Goal: Transaction & Acquisition: Purchase product/service

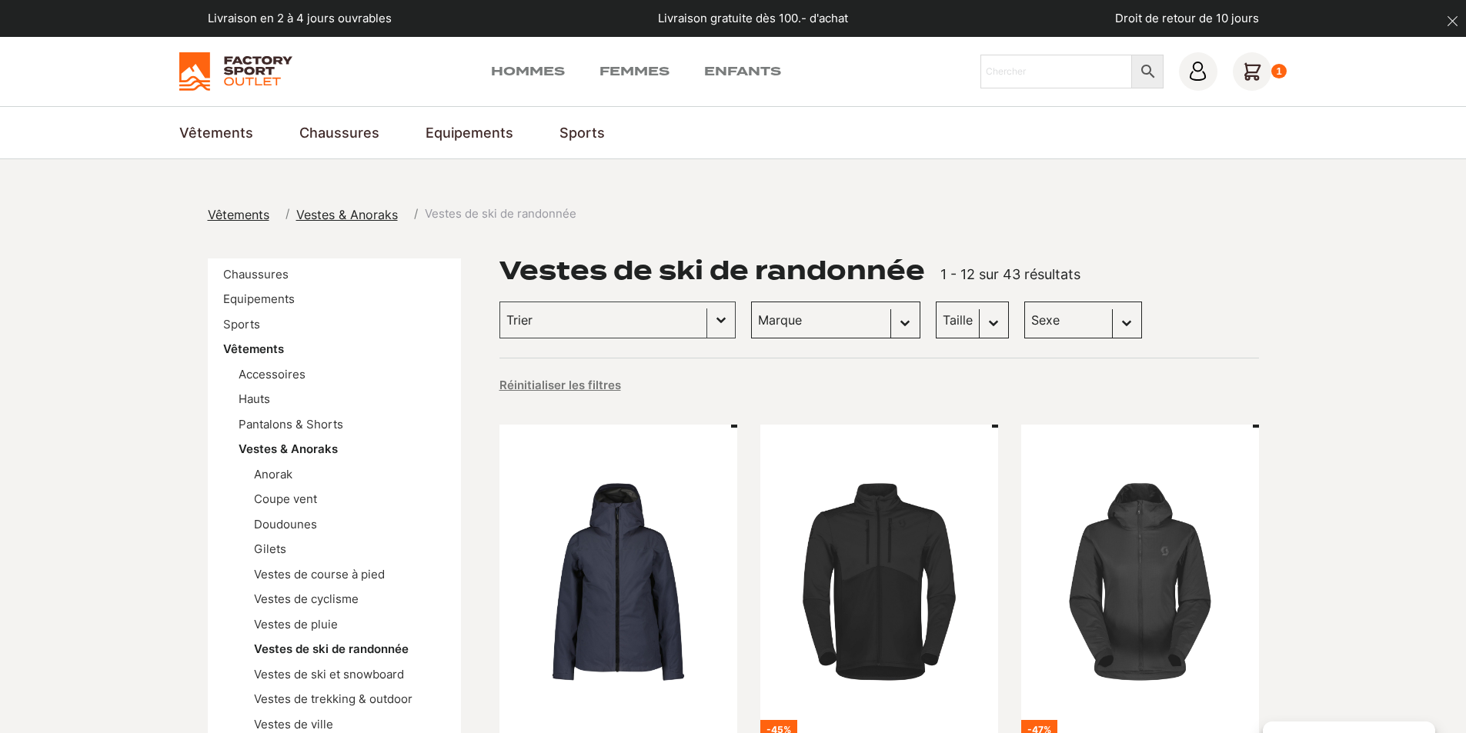
click at [1253, 75] on icon at bounding box center [1251, 71] width 16 height 16
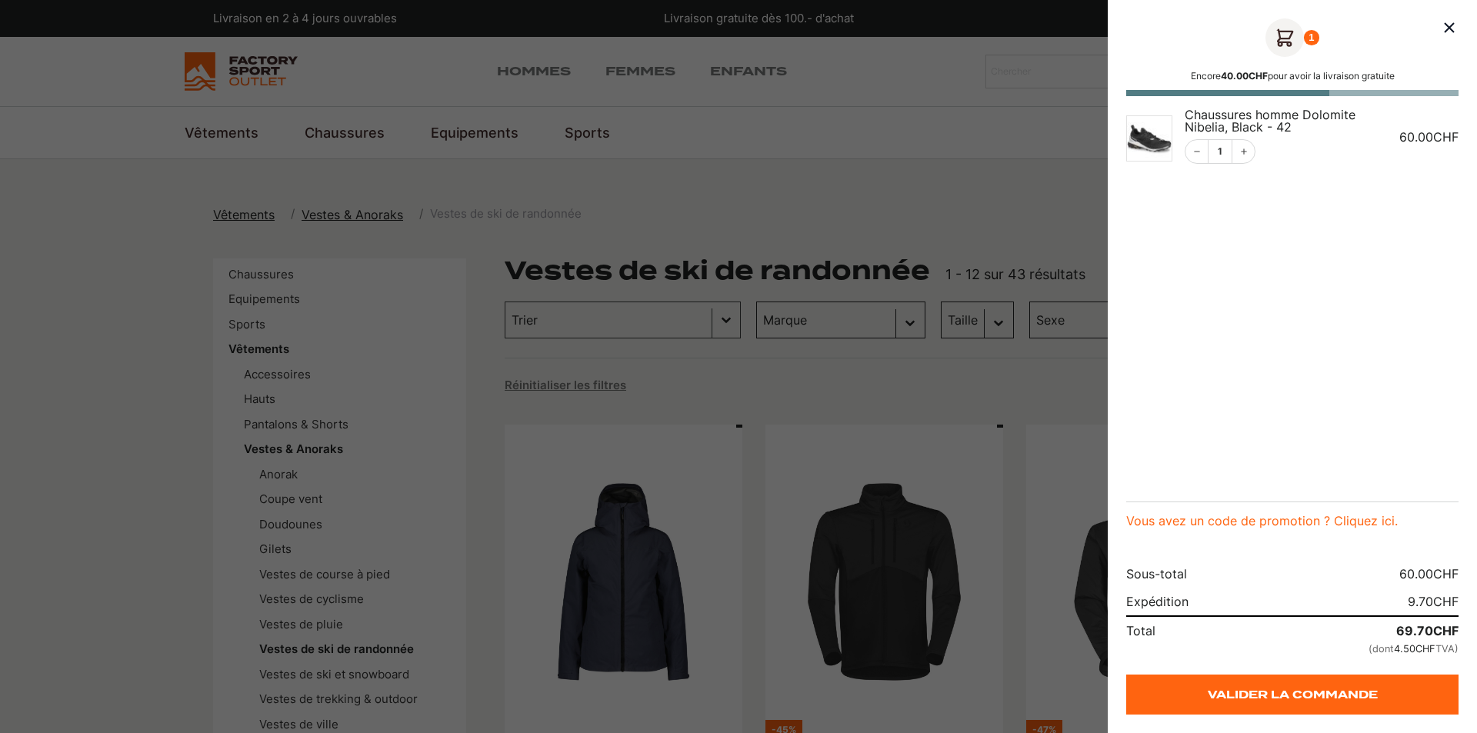
click at [805, 185] on div at bounding box center [738, 366] width 1477 height 733
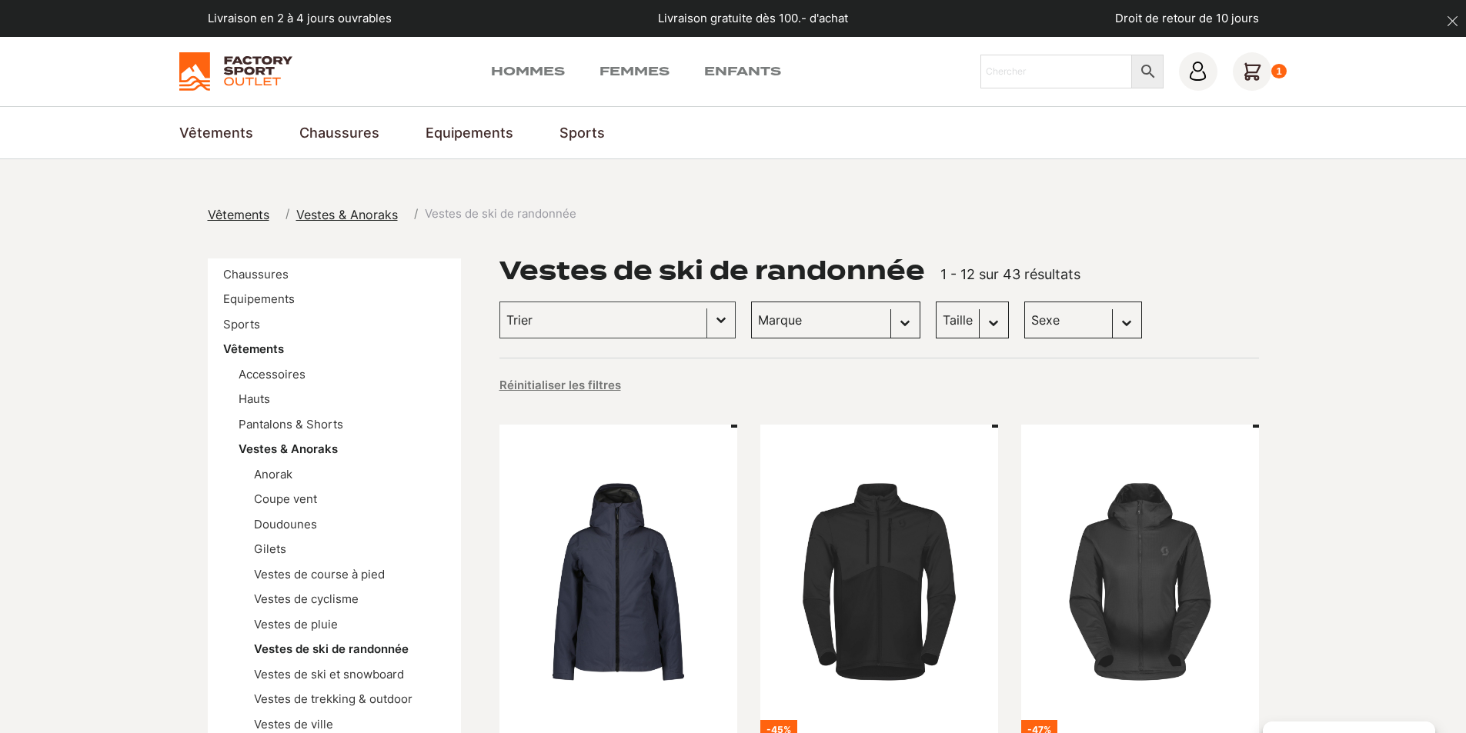
click at [1256, 82] on icon at bounding box center [1252, 71] width 38 height 38
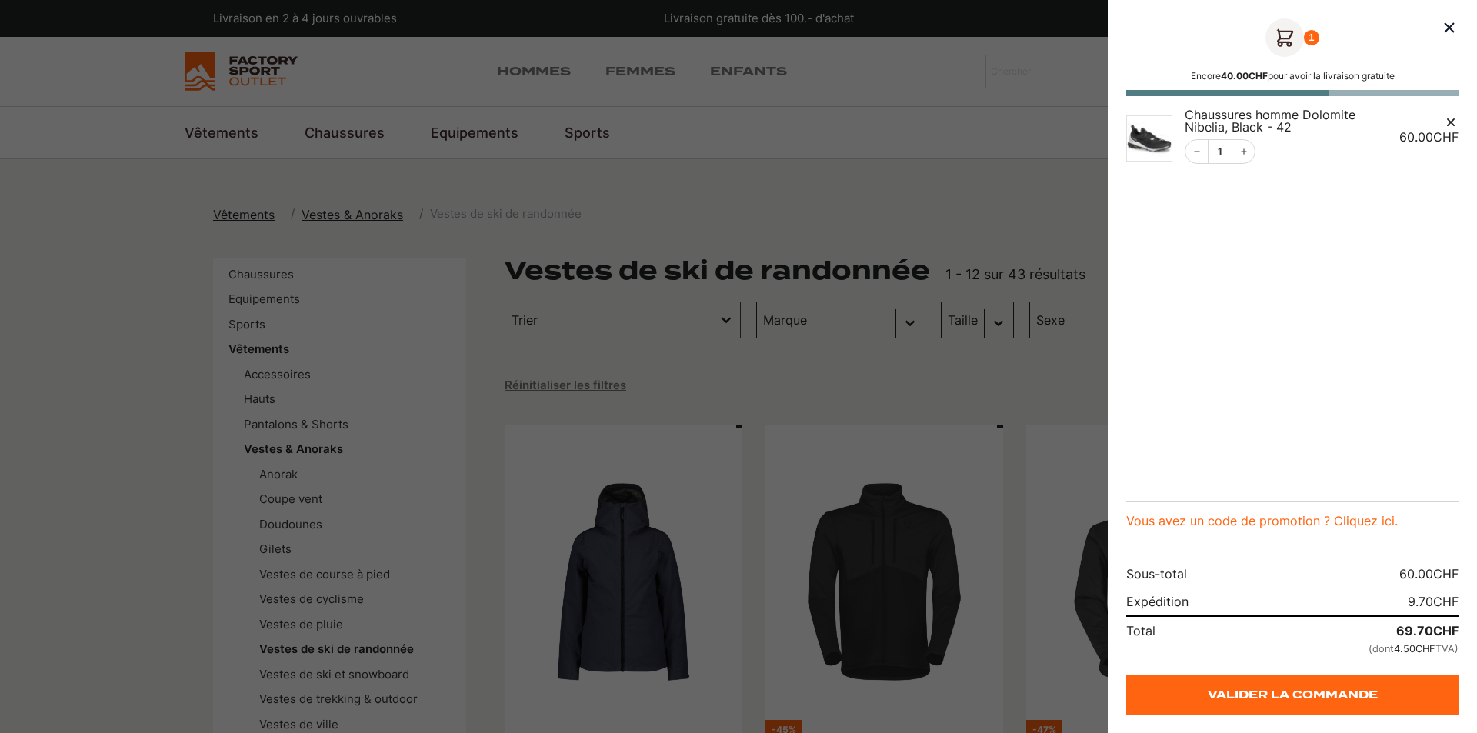
click at [1146, 142] on img "Panier" at bounding box center [1149, 138] width 46 height 46
click at [1239, 116] on span "Chaussures homme Dolomite Nibelia, Black - 42" at bounding box center [1270, 121] width 171 height 28
click at [1146, 150] on img "Panier" at bounding box center [1149, 138] width 46 height 46
click at [1148, 150] on img "Panier" at bounding box center [1149, 138] width 46 height 46
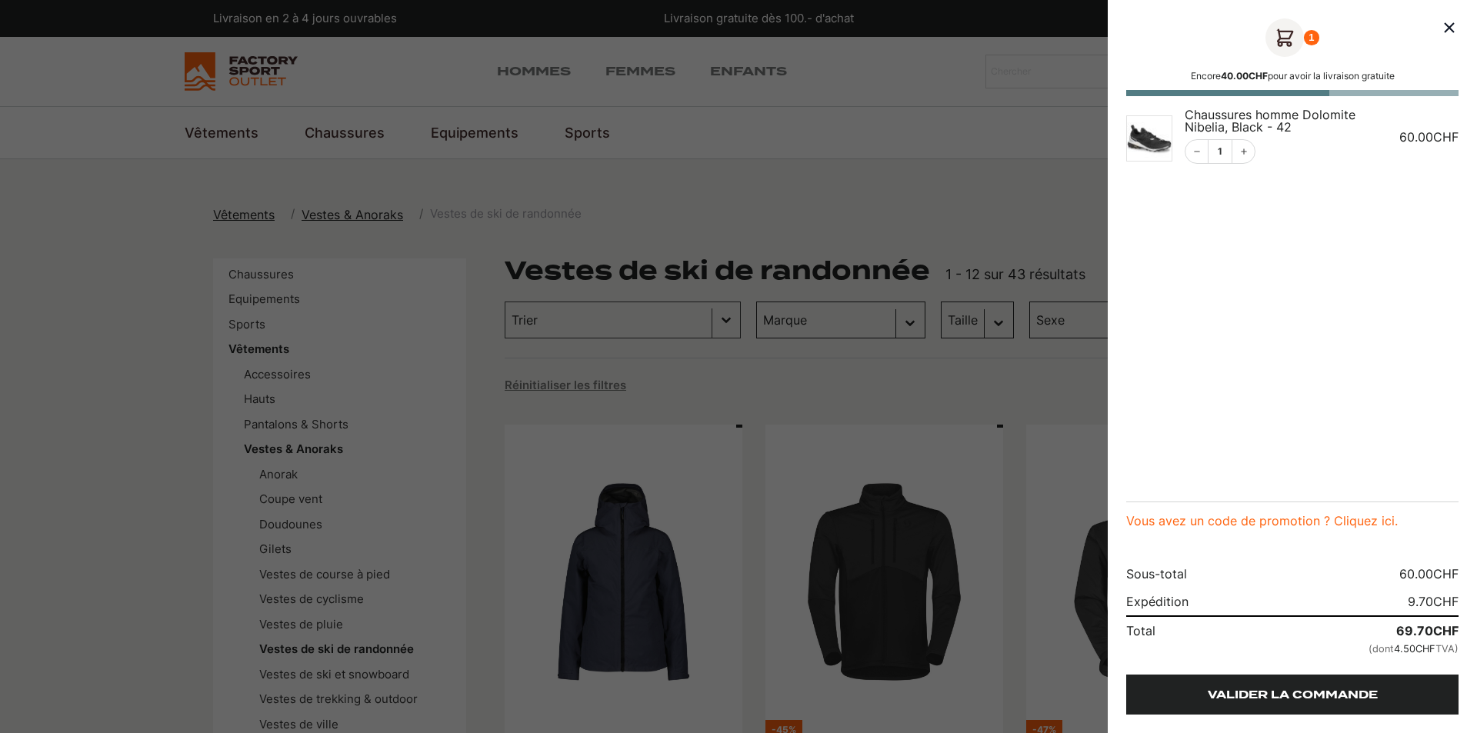
click at [1277, 692] on link "Valider la commande" at bounding box center [1292, 695] width 332 height 40
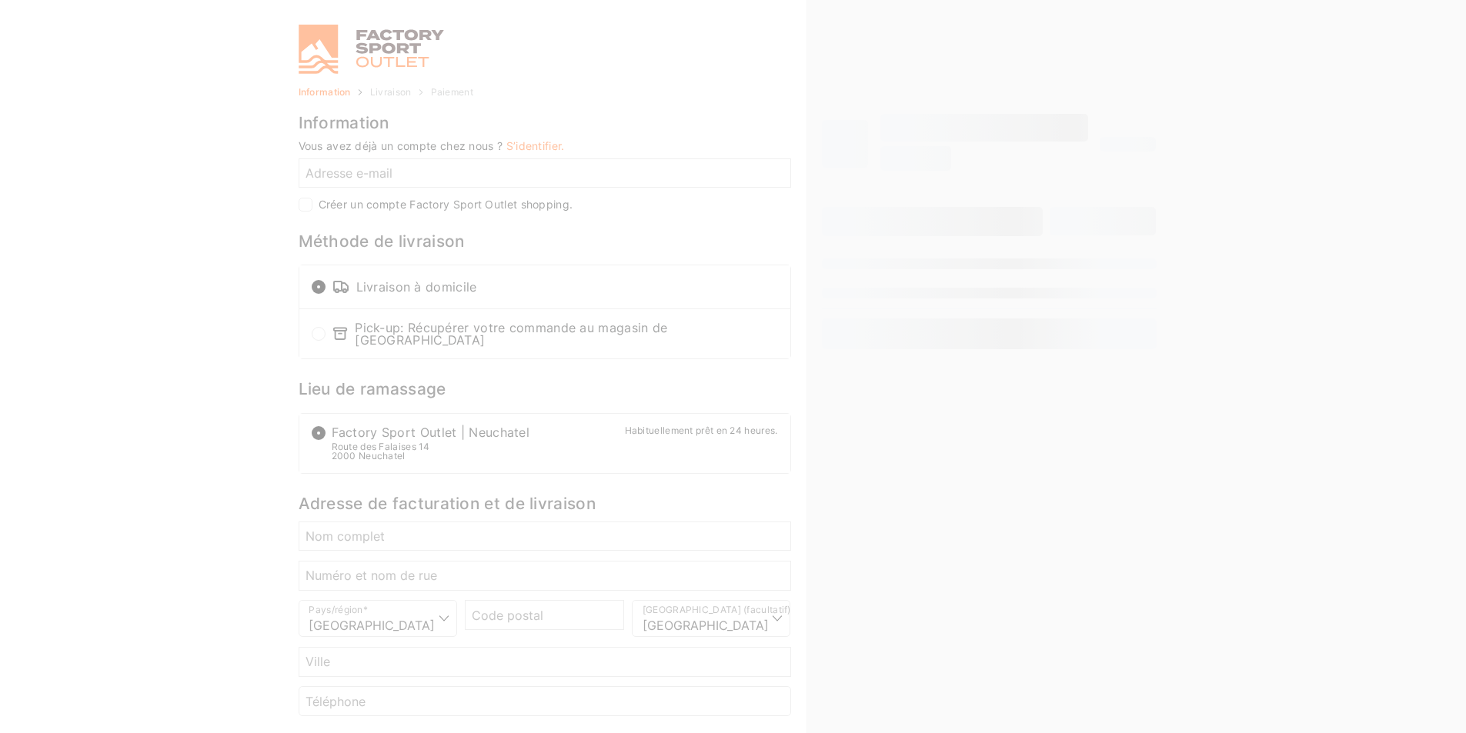
select select "NE"
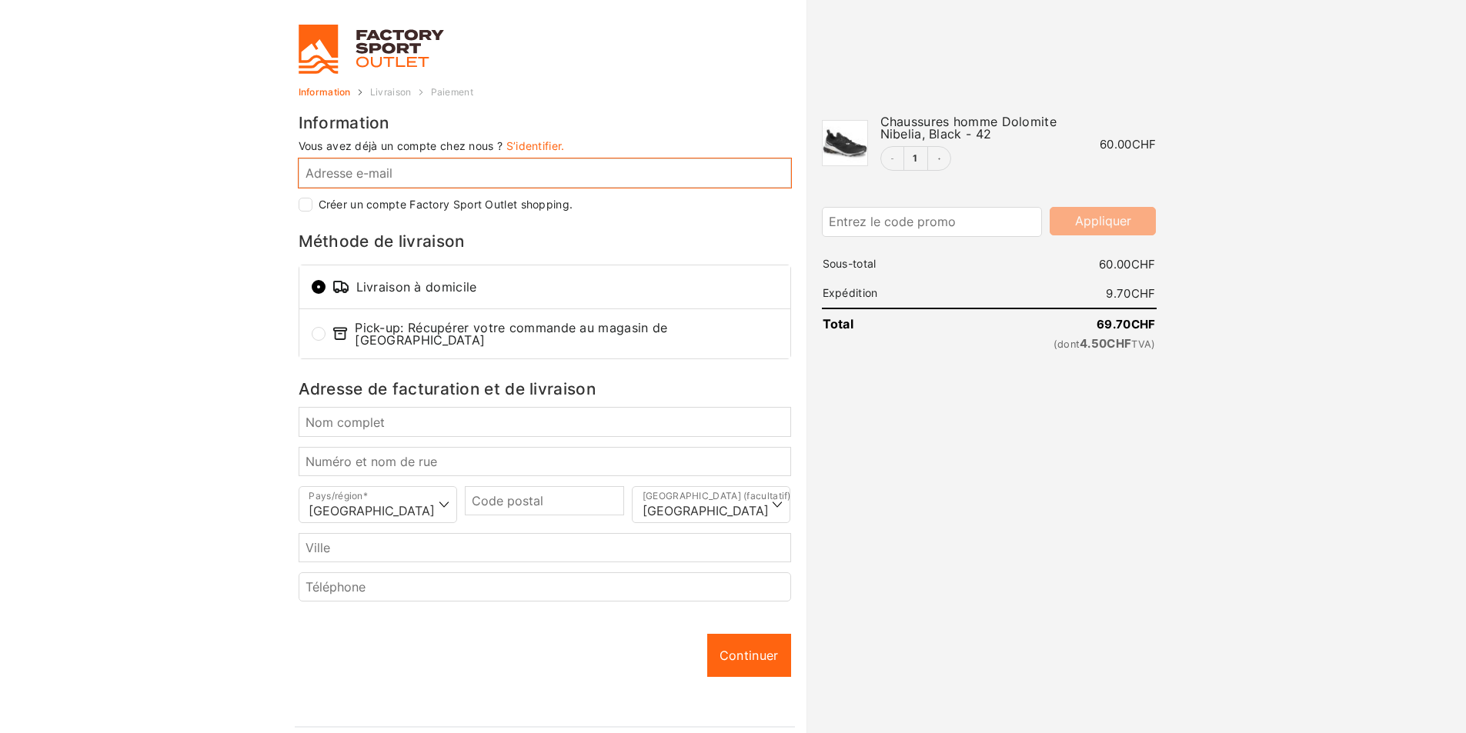
click at [499, 172] on input "Adresse e-mail *" at bounding box center [545, 172] width 492 height 29
type input "[EMAIL_ADDRESS][DOMAIN_NAME]"
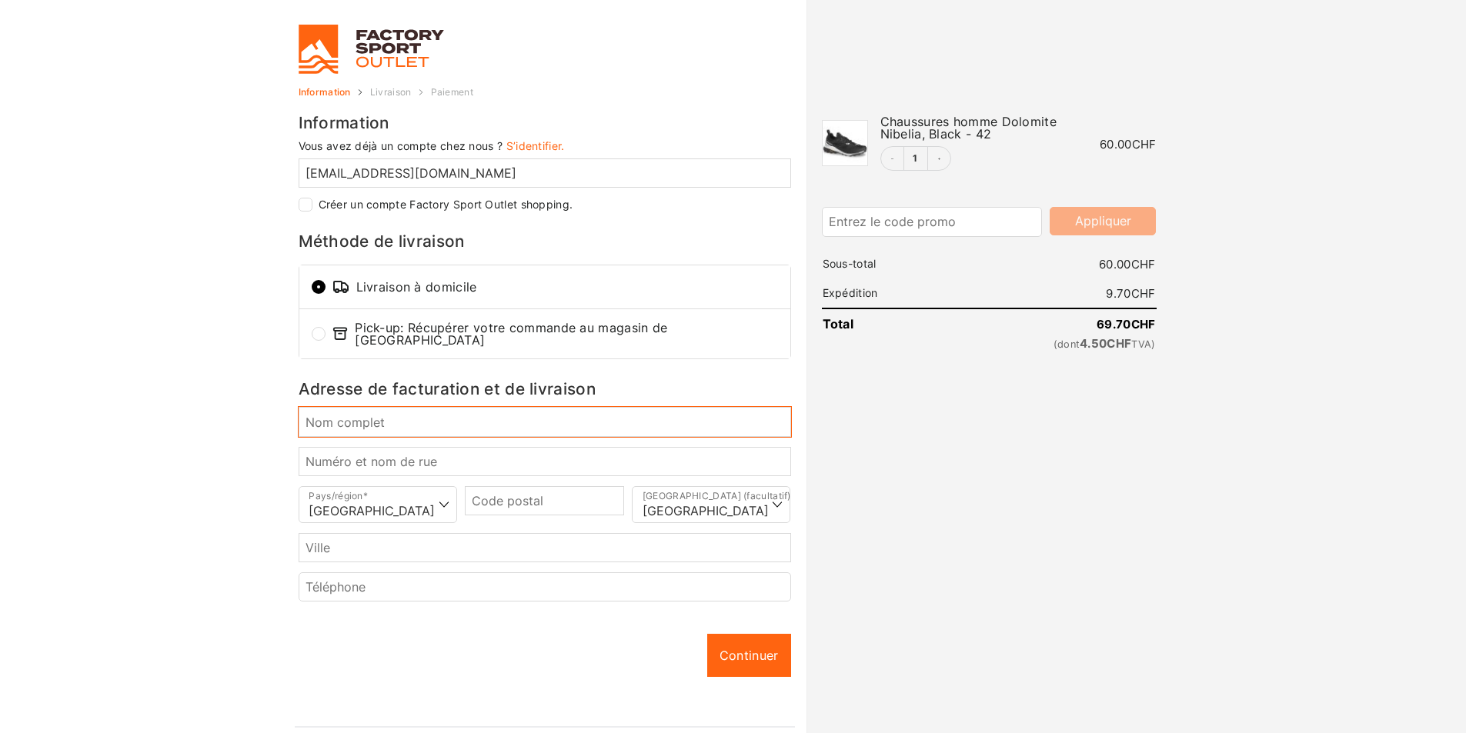
type input "[PERSON_NAME]"
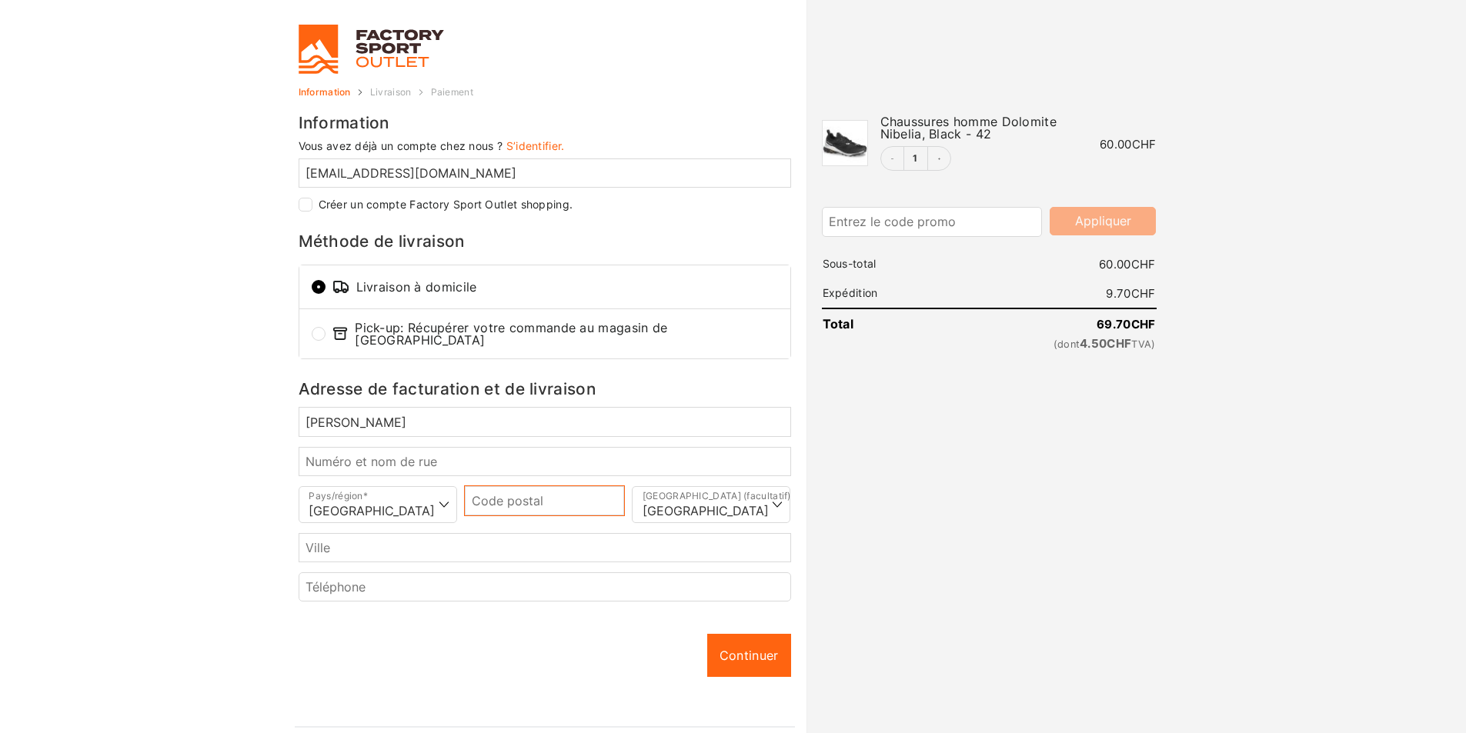
type input "1902"
type input "Evionnaz"
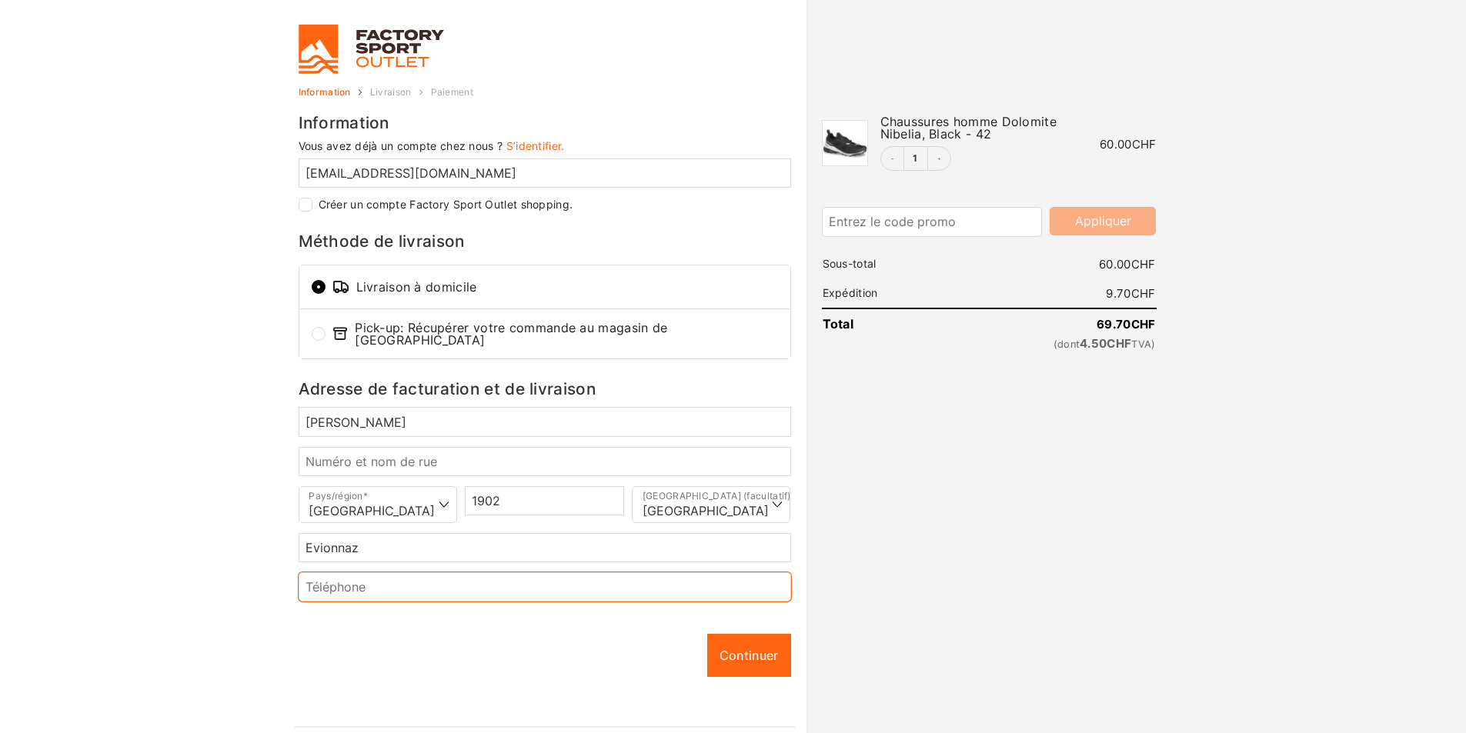
type input "[PHONE_NUMBER]"
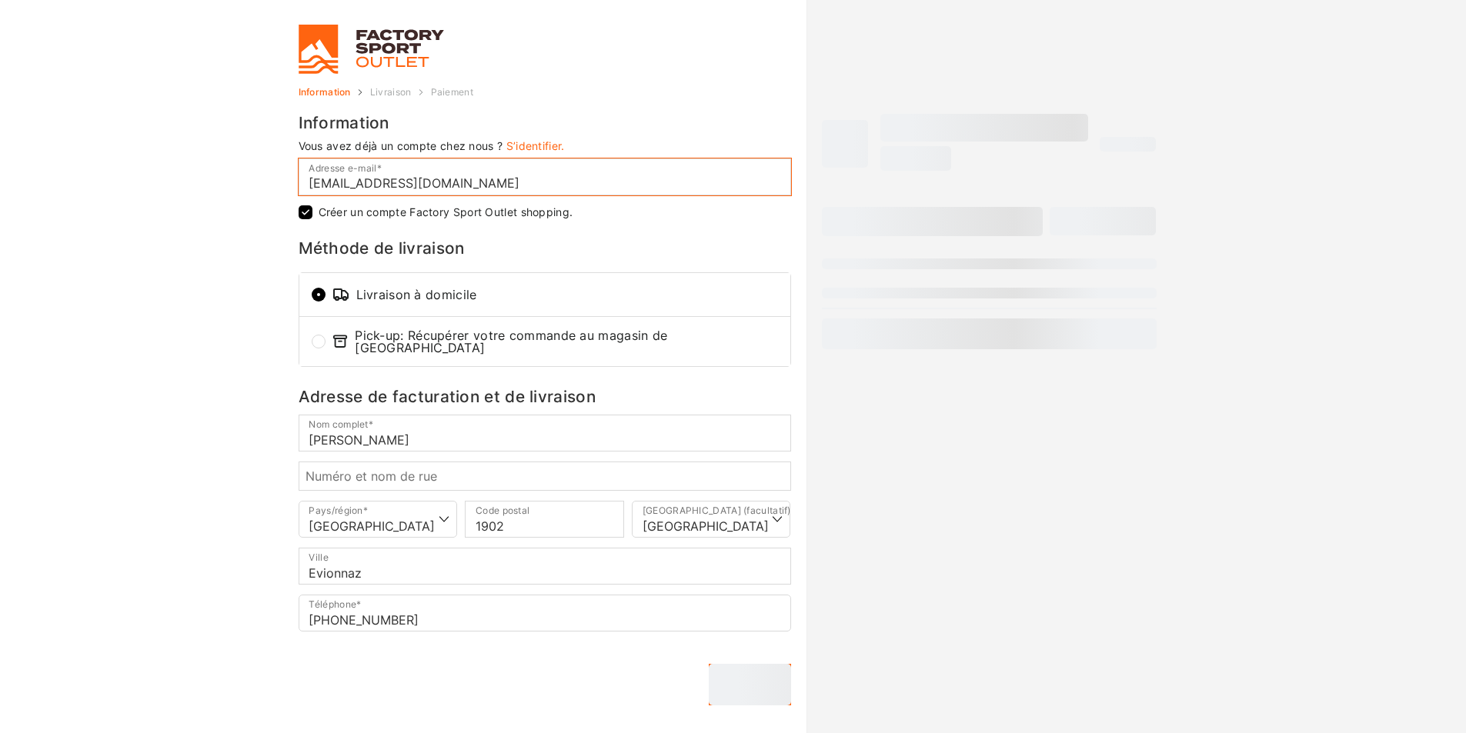
checkbox input "true"
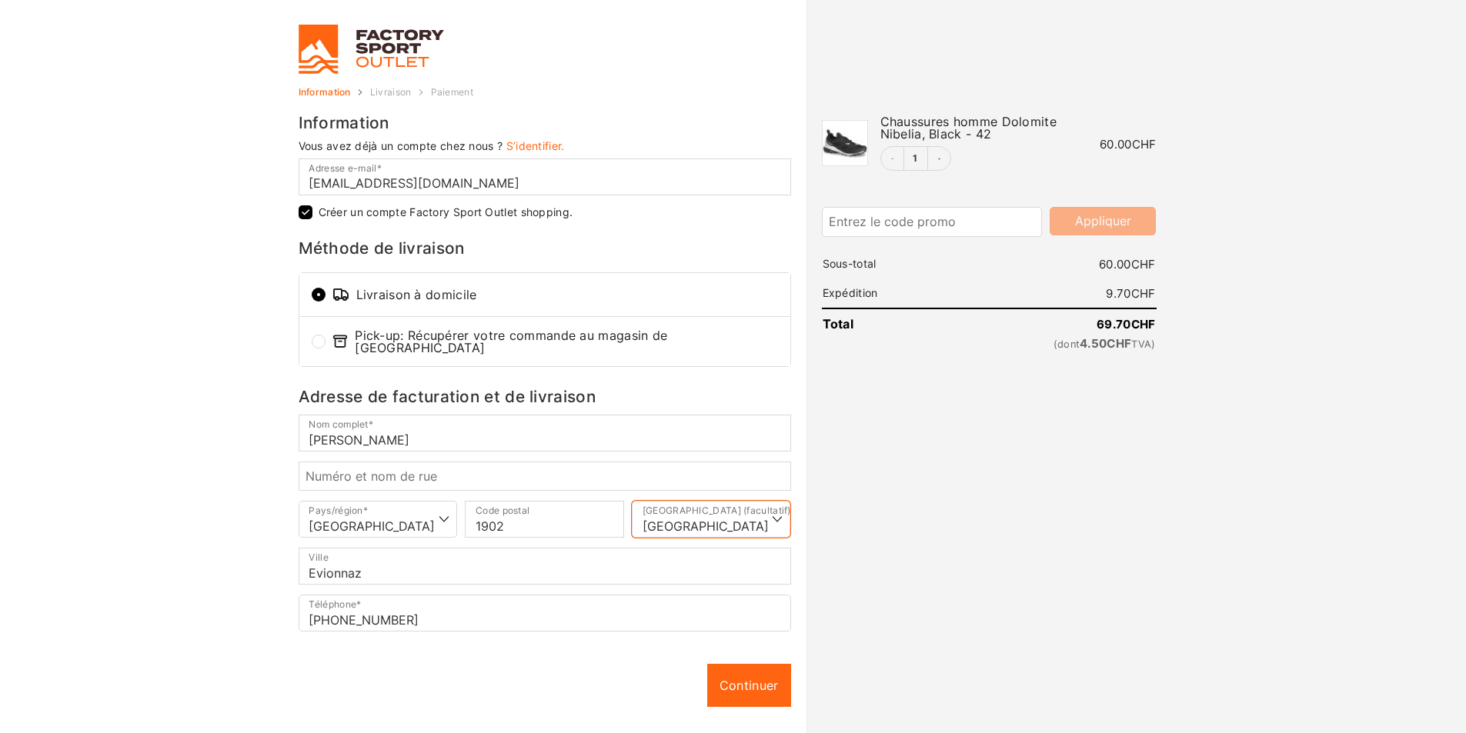
click at [779, 512] on select "Sélectionner une option… [PERSON_NAME]-Extérieures Appenzell Rhodes-Intérieures…" at bounding box center [711, 519] width 159 height 37
select select "VS"
click at [632, 501] on select "Sélectionner une option… [PERSON_NAME]-Extérieures Appenzell Rhodes-Intérieures…" at bounding box center [711, 519] width 159 height 37
click at [445, 476] on input "Numéro et nom de rue *" at bounding box center [545, 476] width 492 height 29
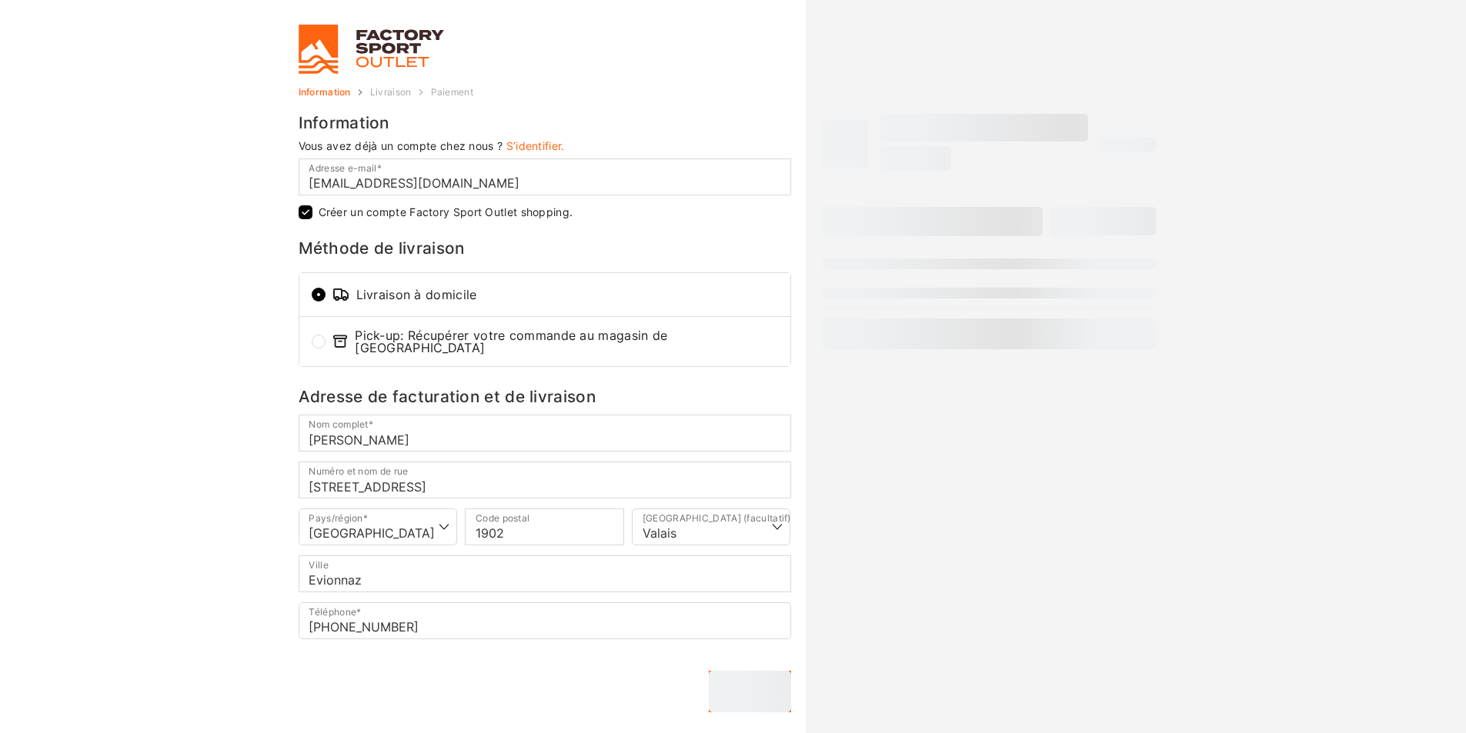
type input "Rte de la Rasse 11"
select select "VS"
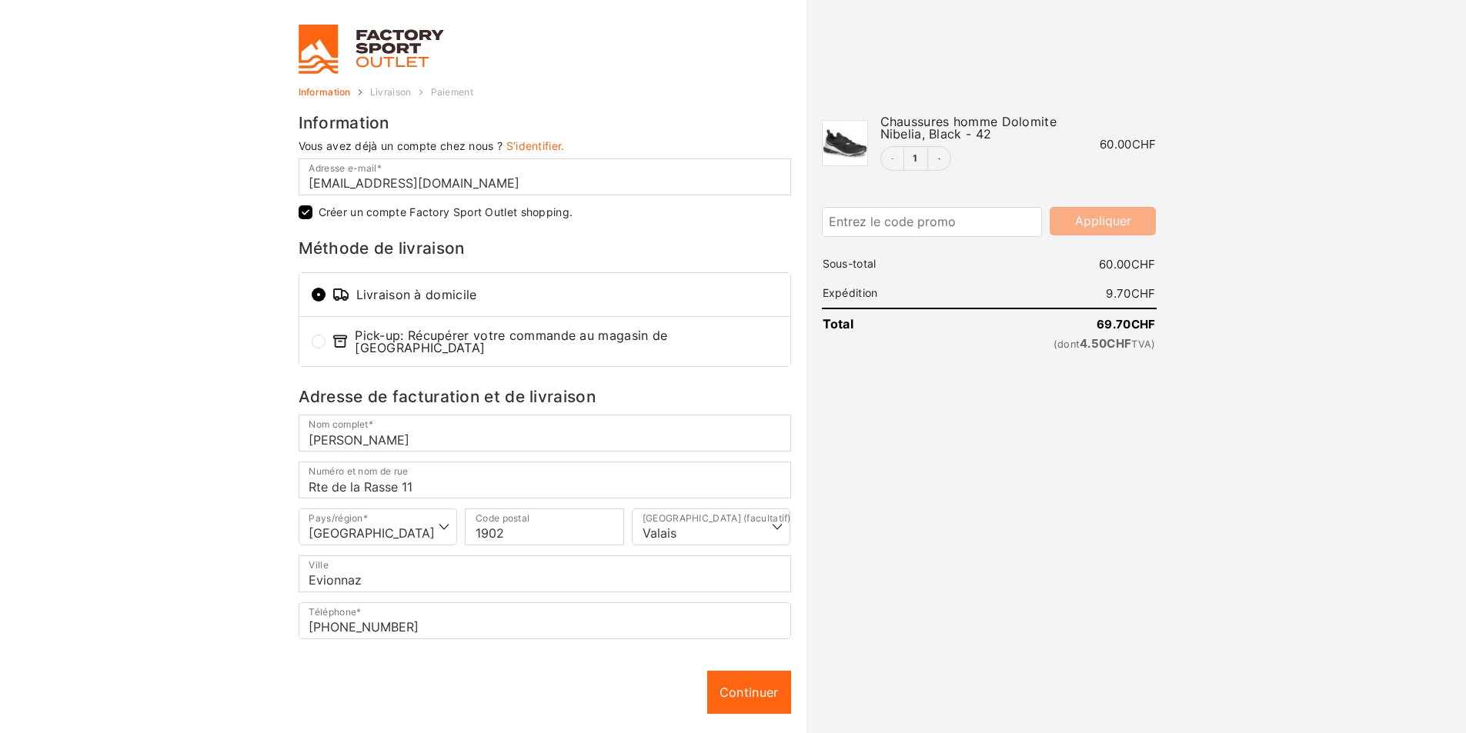
click at [308, 217] on input "Créer un compte Factory Sport Outlet shopping." at bounding box center [306, 212] width 14 height 14
checkbox input "false"
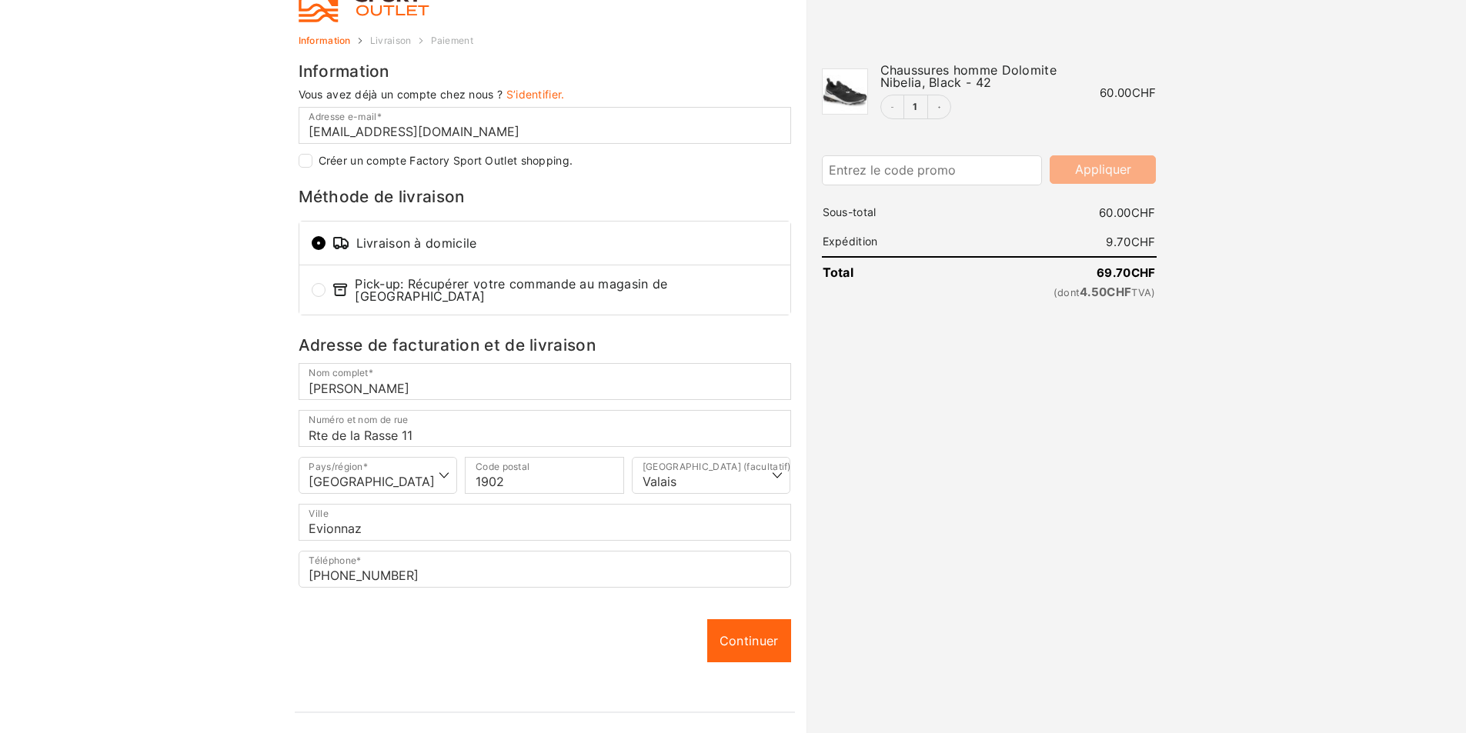
scroll to position [76, 0]
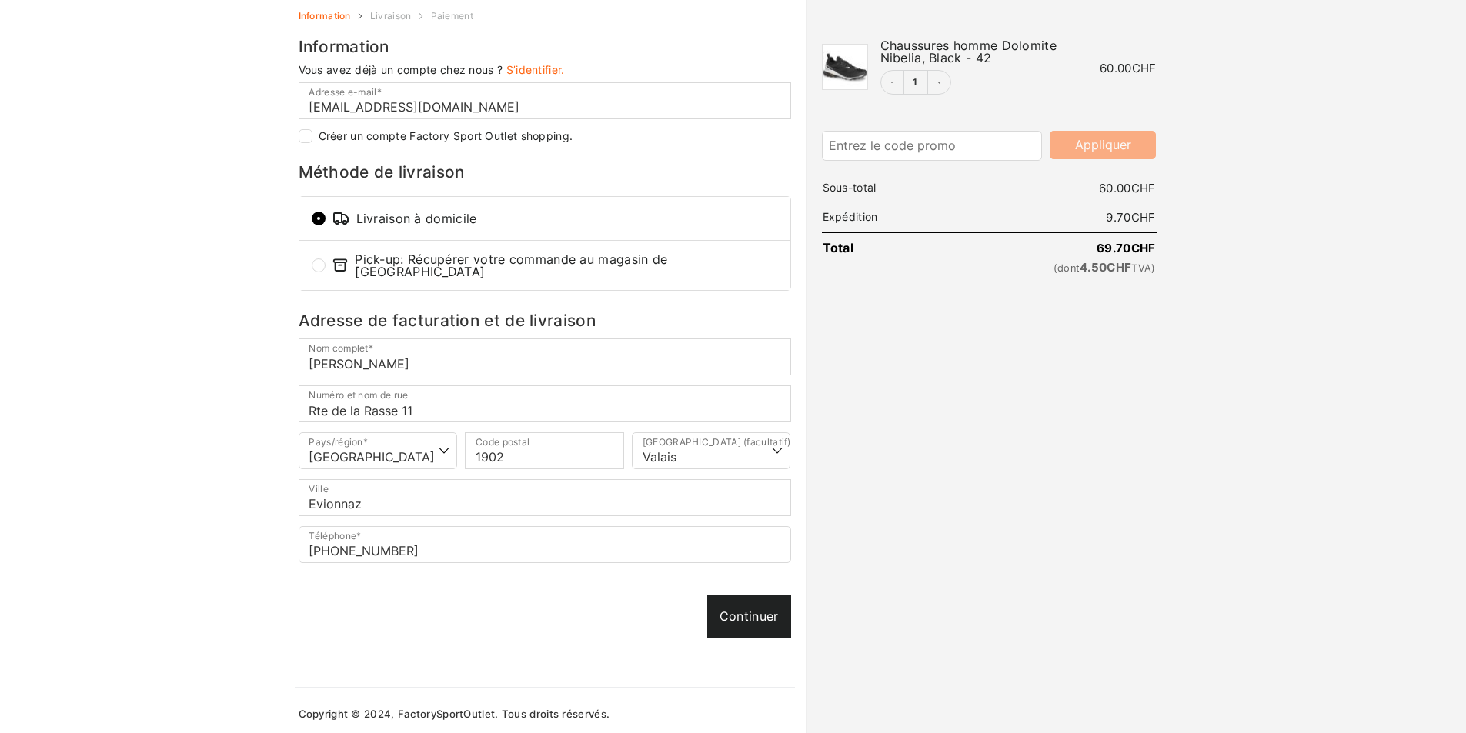
click at [744, 605] on link "Continuer" at bounding box center [749, 616] width 84 height 43
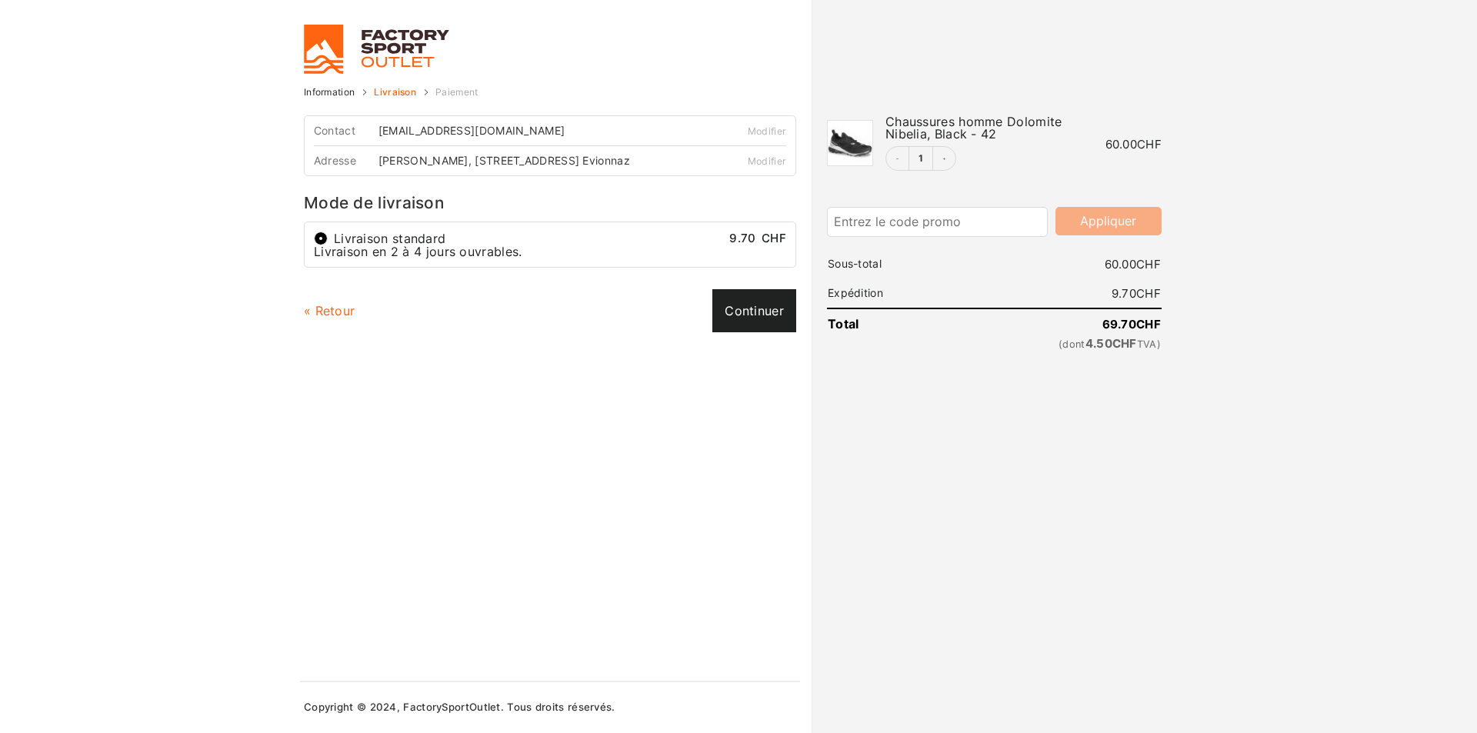
click at [752, 324] on link "Continuer" at bounding box center [754, 310] width 84 height 43
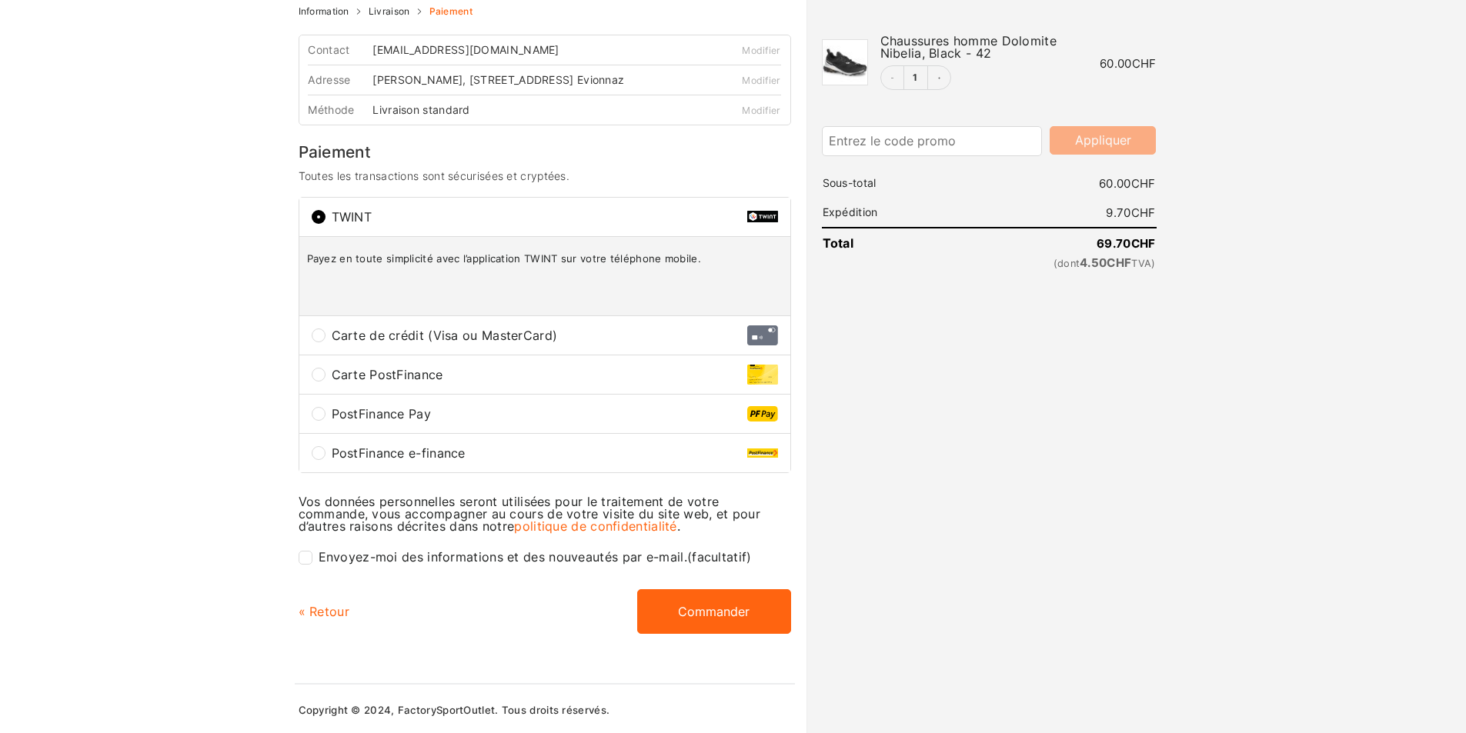
scroll to position [83, 0]
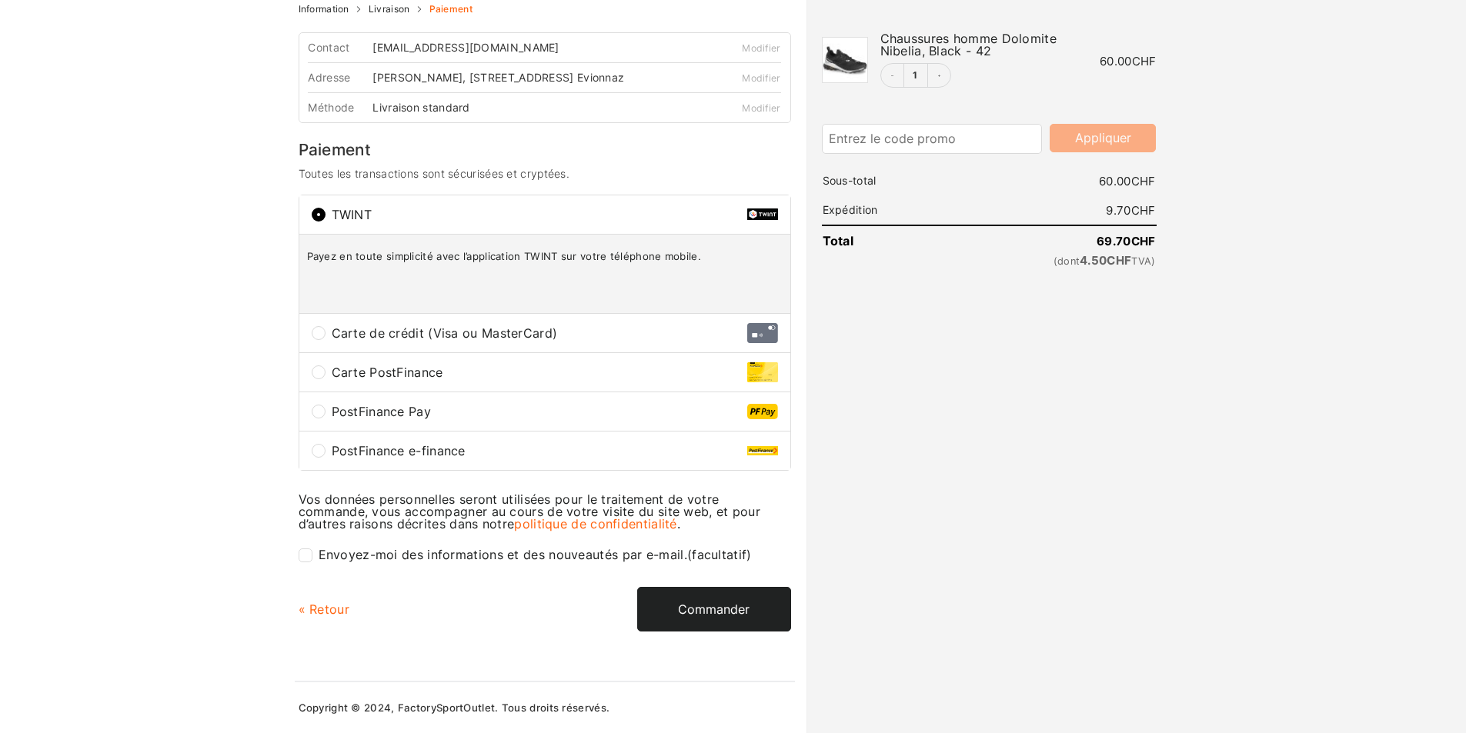
click at [709, 616] on button "Commander" at bounding box center [714, 609] width 154 height 45
